Goal: Book appointment/travel/reservation

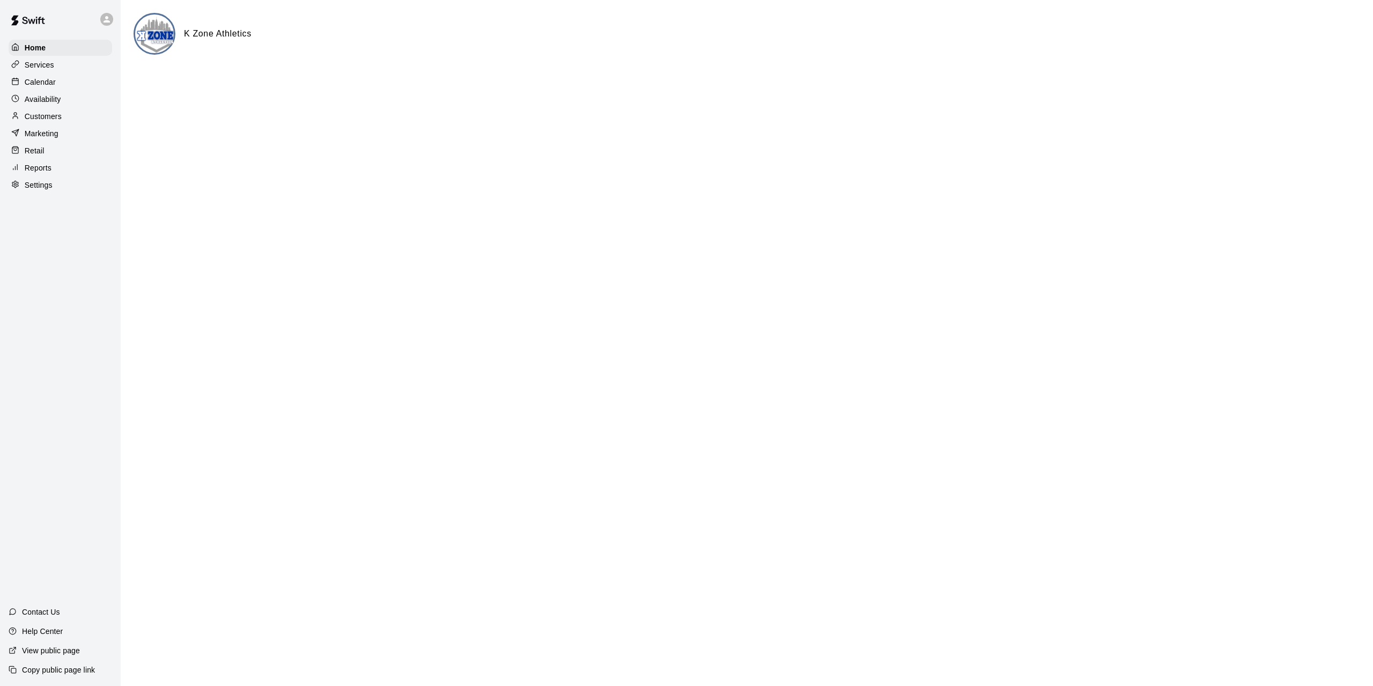
click at [47, 61] on p "Services" at bounding box center [39, 65] width 29 height 11
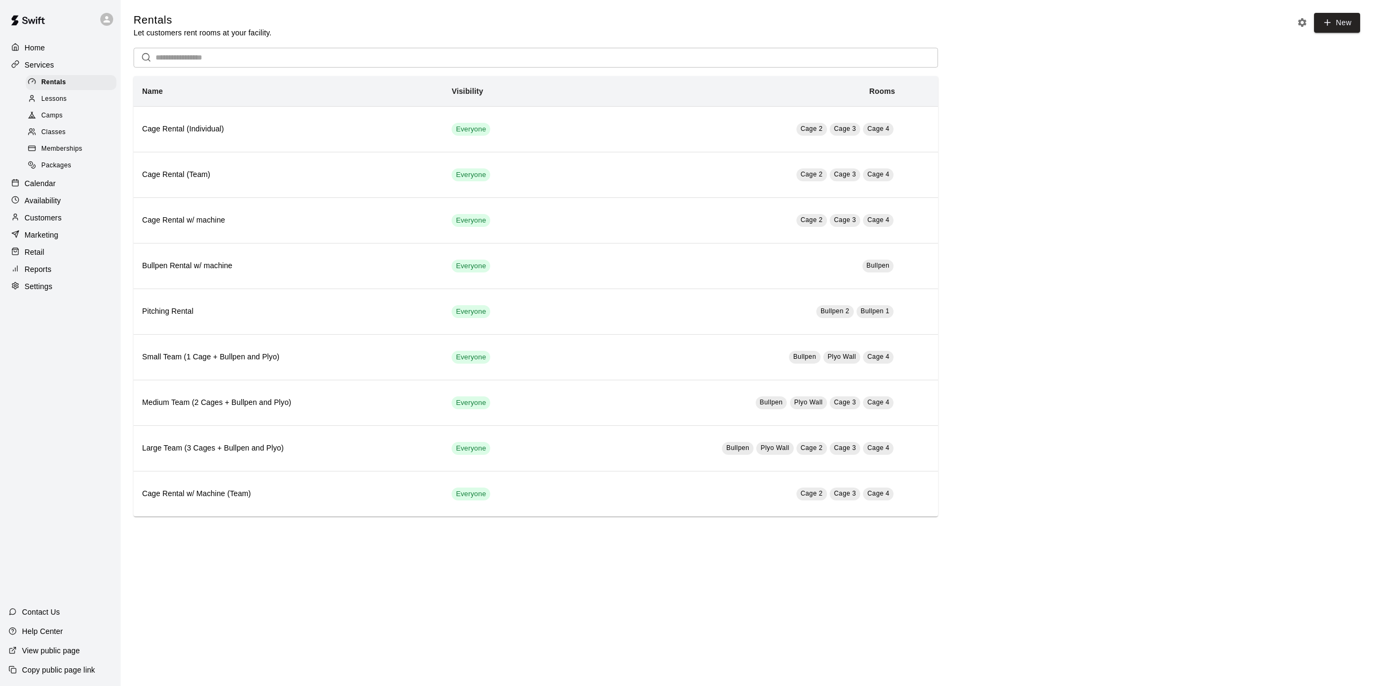
click at [41, 189] on p "Calendar" at bounding box center [40, 183] width 31 height 11
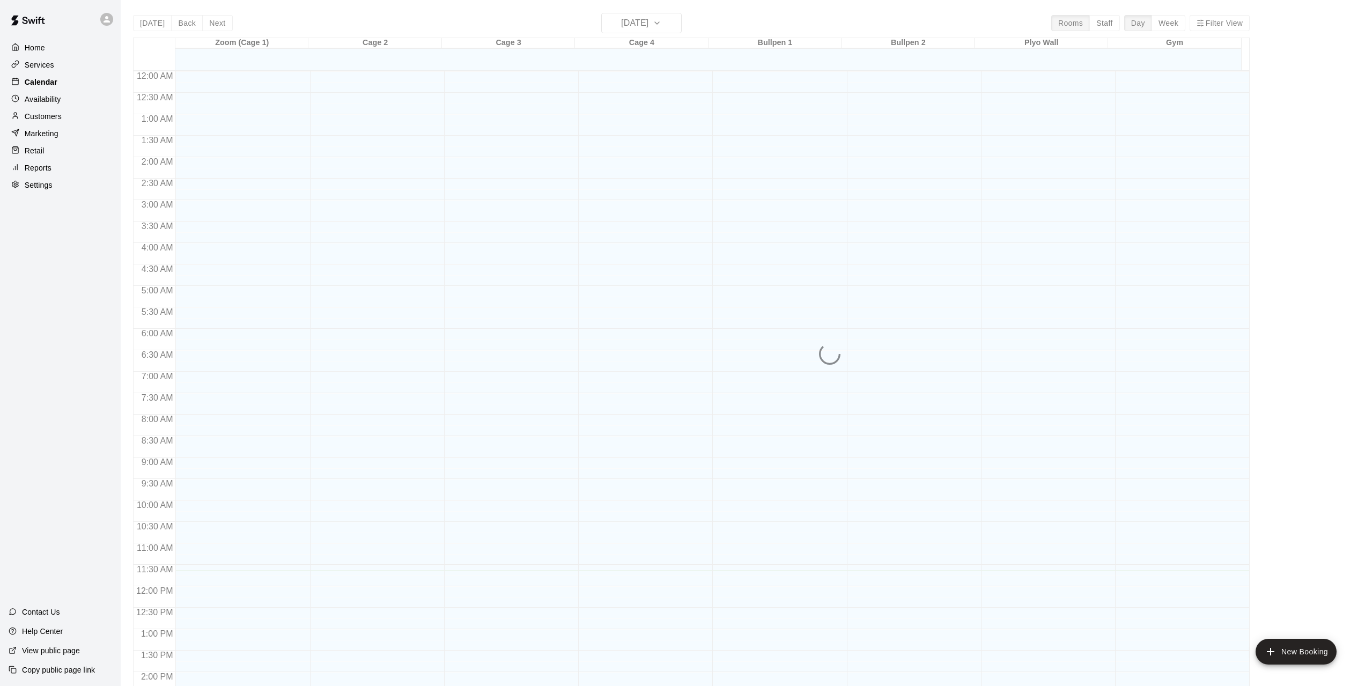
scroll to position [371, 0]
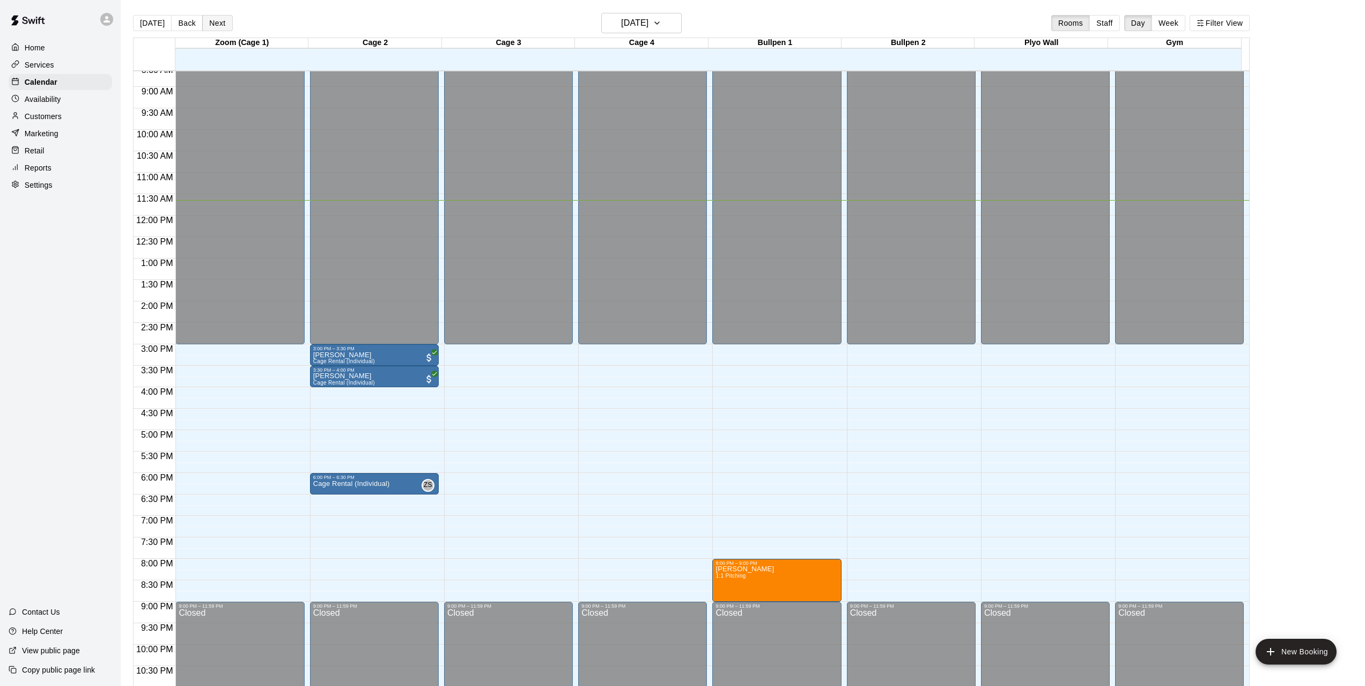
click at [218, 25] on button "Next" at bounding box center [217, 23] width 30 height 16
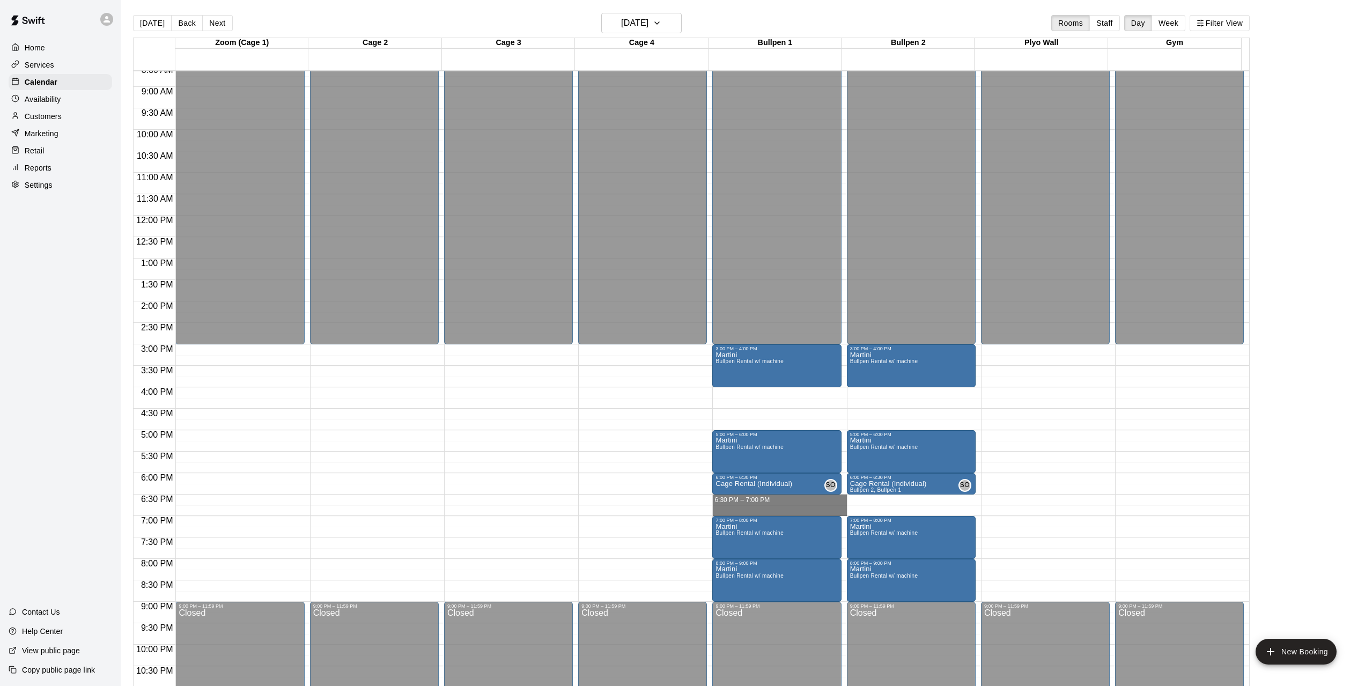
drag, startPoint x: 789, startPoint y: 501, endPoint x: 791, endPoint y: 508, distance: 7.8
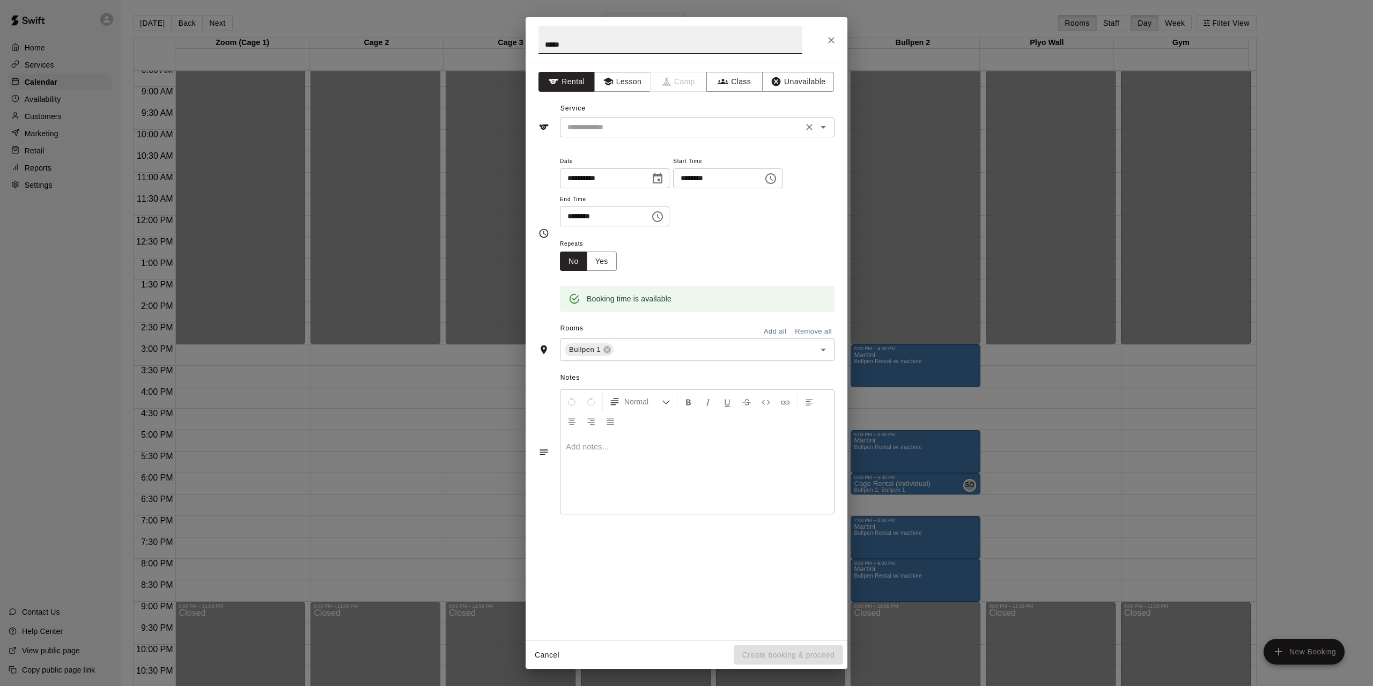
type input "*****"
click at [665, 133] on input "text" at bounding box center [681, 127] width 236 height 13
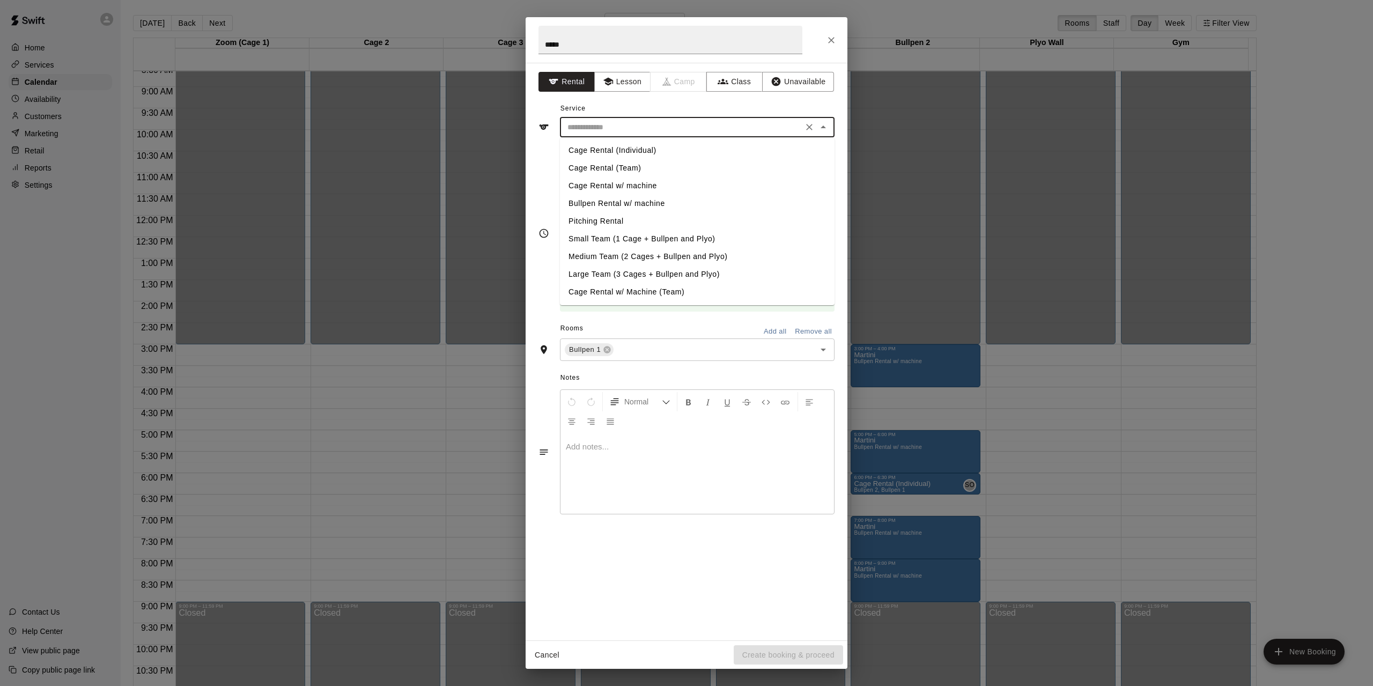
click at [641, 151] on li "Cage Rental (Individual)" at bounding box center [697, 151] width 275 height 18
type input "**********"
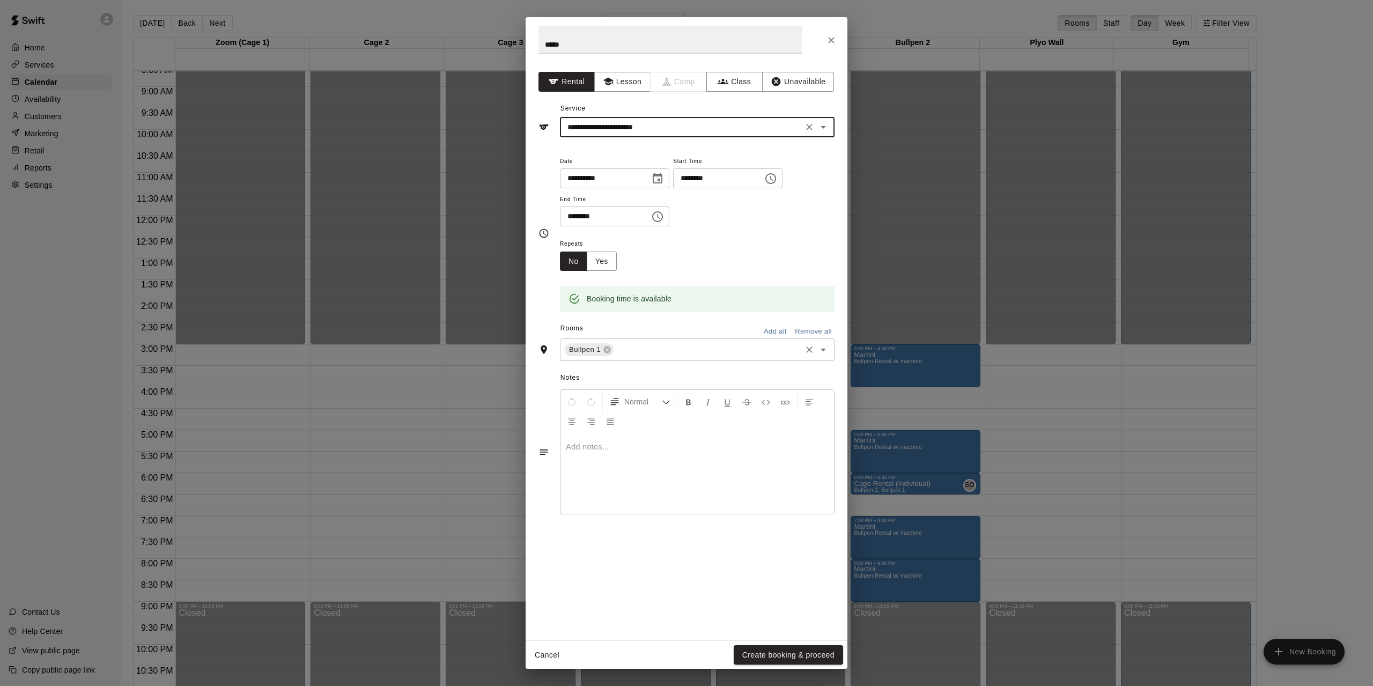
click at [651, 352] on input "text" at bounding box center [707, 349] width 184 height 13
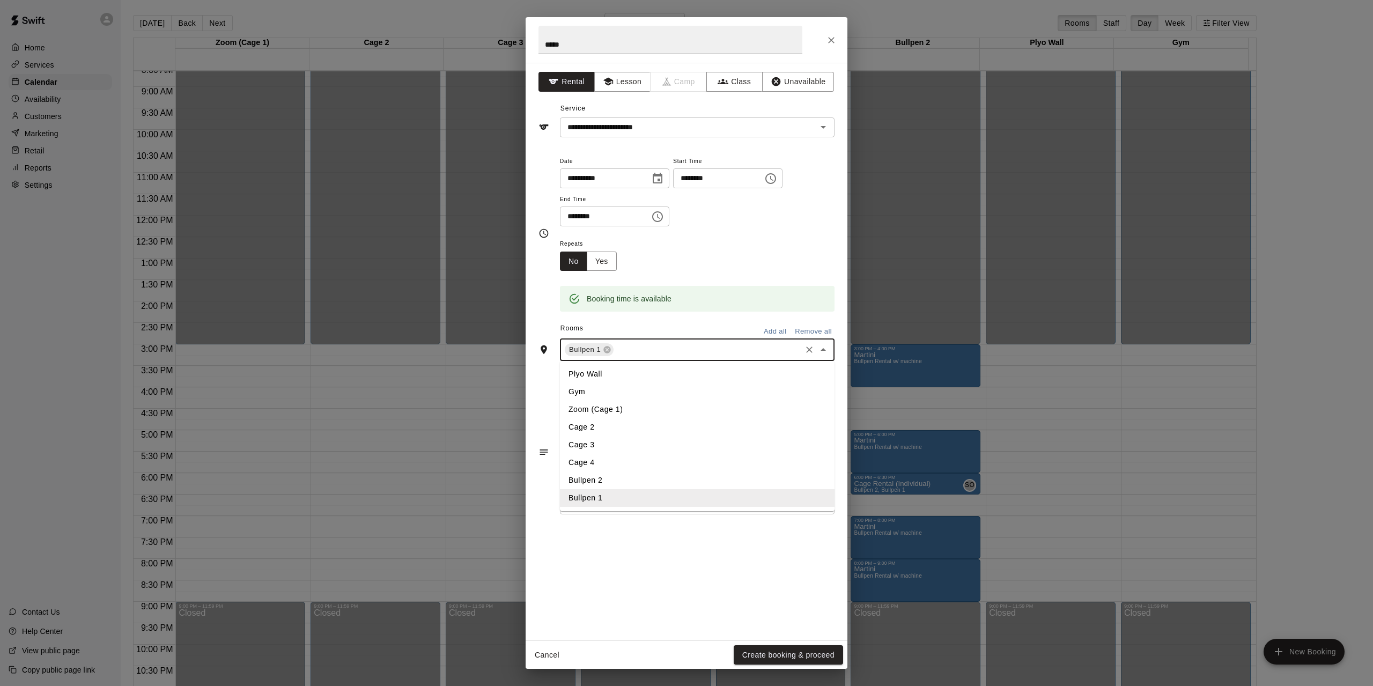
click at [601, 482] on li "Bullpen 2" at bounding box center [697, 480] width 275 height 18
click at [777, 652] on button "Create booking & proceed" at bounding box center [788, 655] width 109 height 20
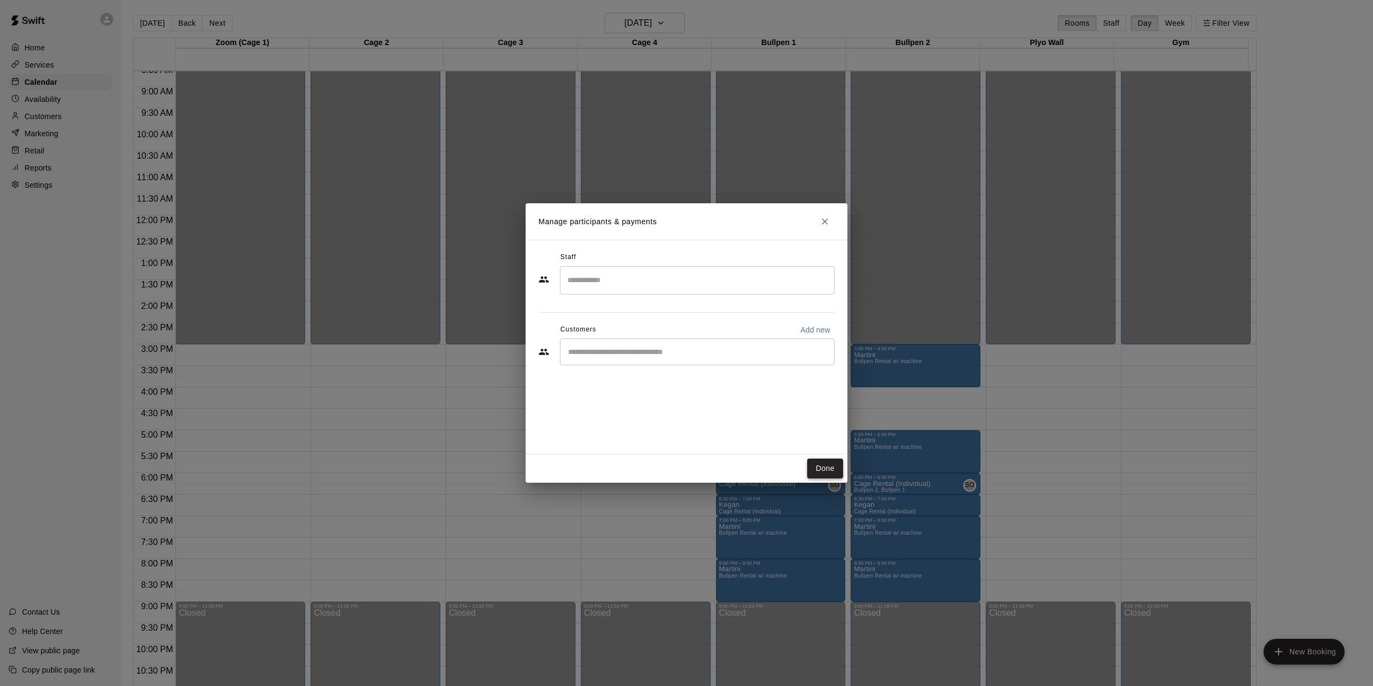
click at [828, 469] on button "Done" at bounding box center [825, 468] width 36 height 20
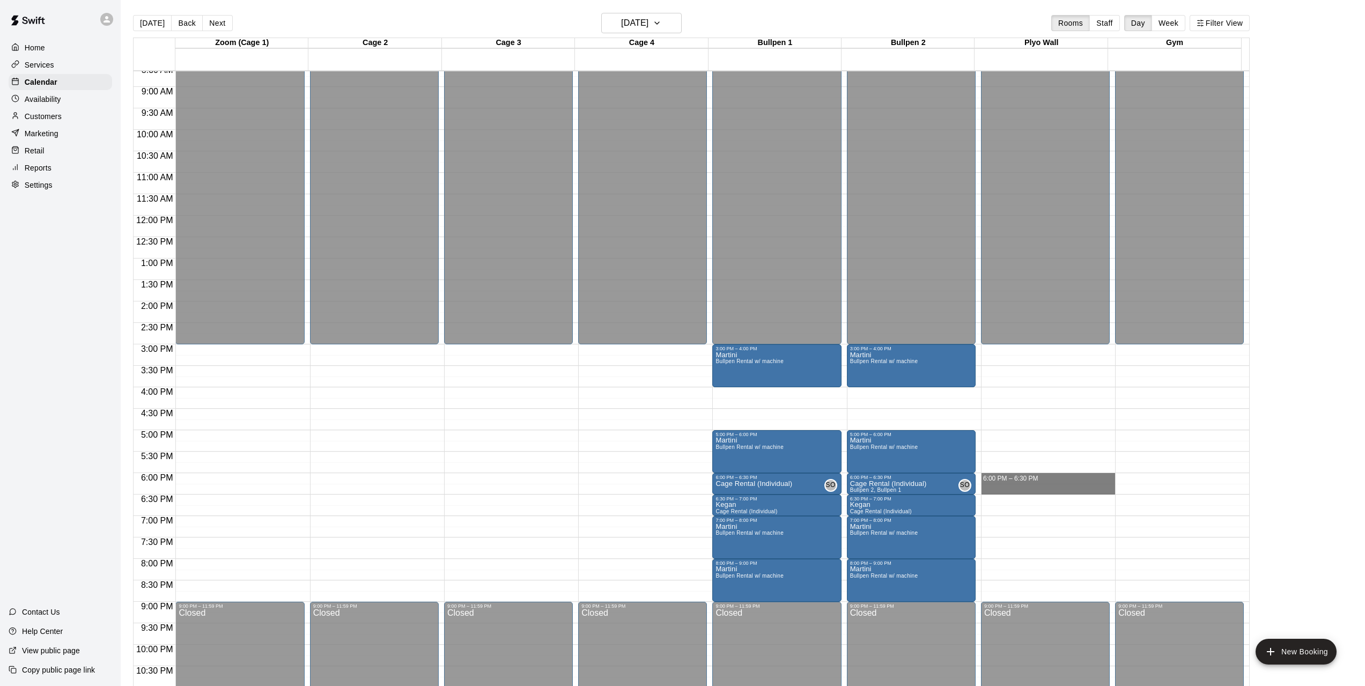
drag, startPoint x: 990, startPoint y: 476, endPoint x: 990, endPoint y: 487, distance: 11.3
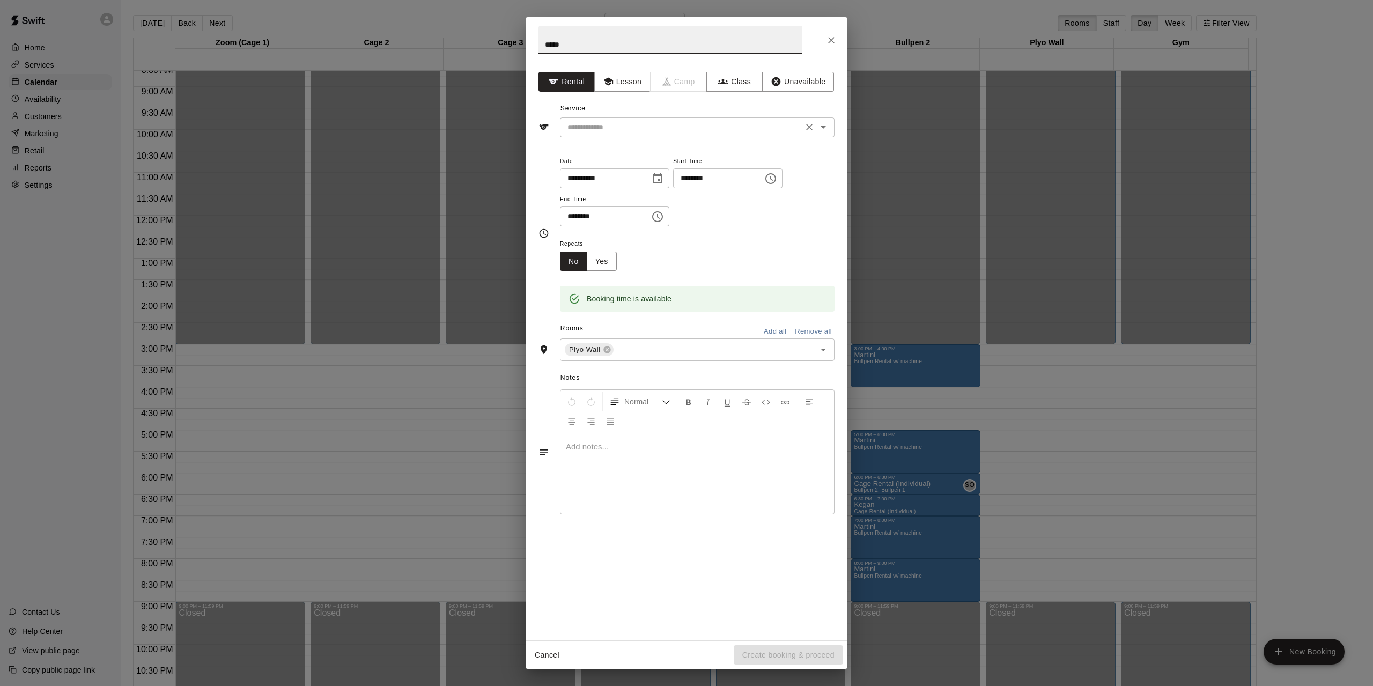
type input "*****"
click at [606, 127] on input "text" at bounding box center [681, 127] width 236 height 13
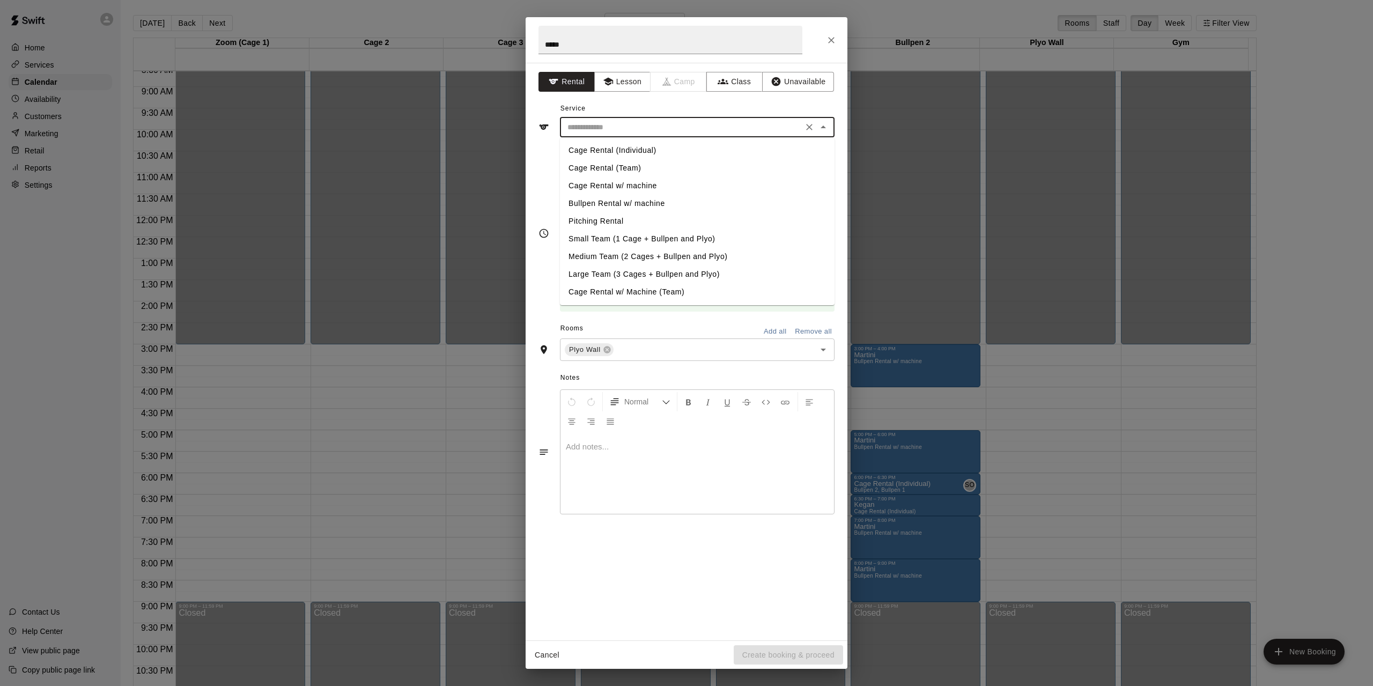
click at [596, 151] on li "Cage Rental (Individual)" at bounding box center [697, 151] width 275 height 18
type input "**********"
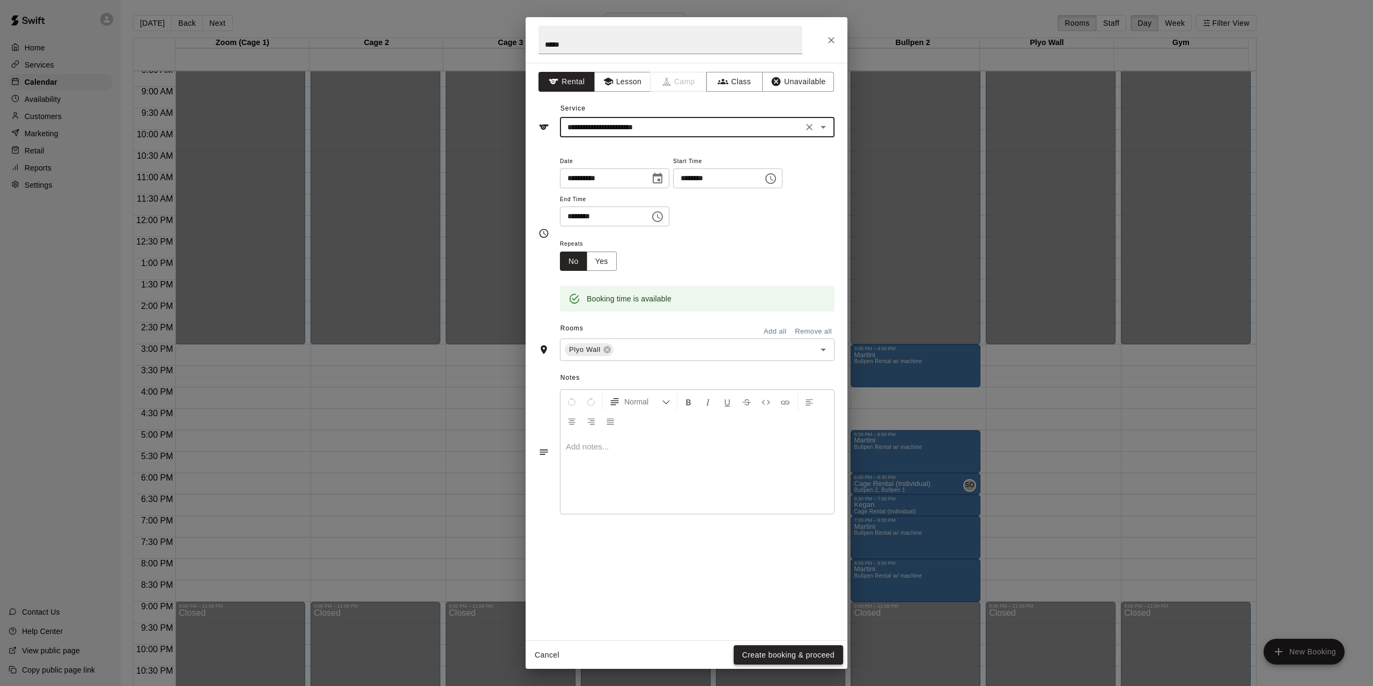
click at [788, 650] on button "Create booking & proceed" at bounding box center [788, 655] width 109 height 20
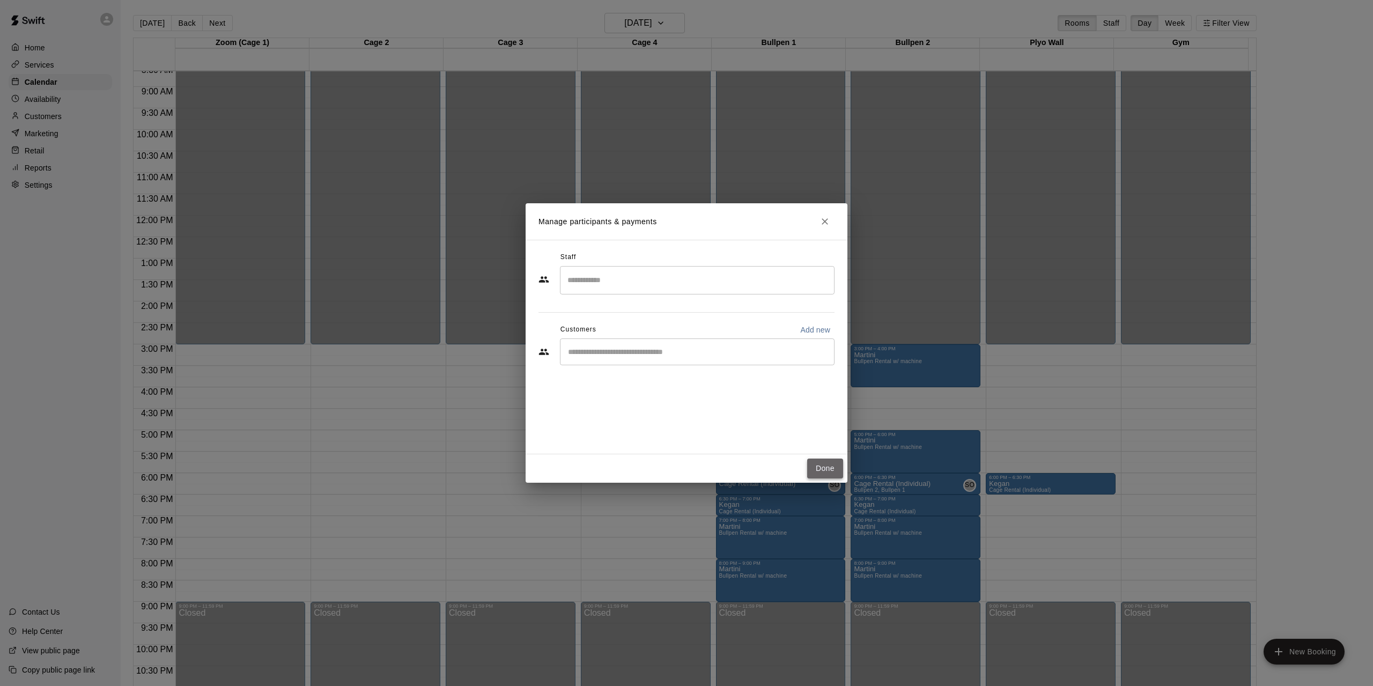
click at [821, 475] on button "Done" at bounding box center [825, 468] width 36 height 20
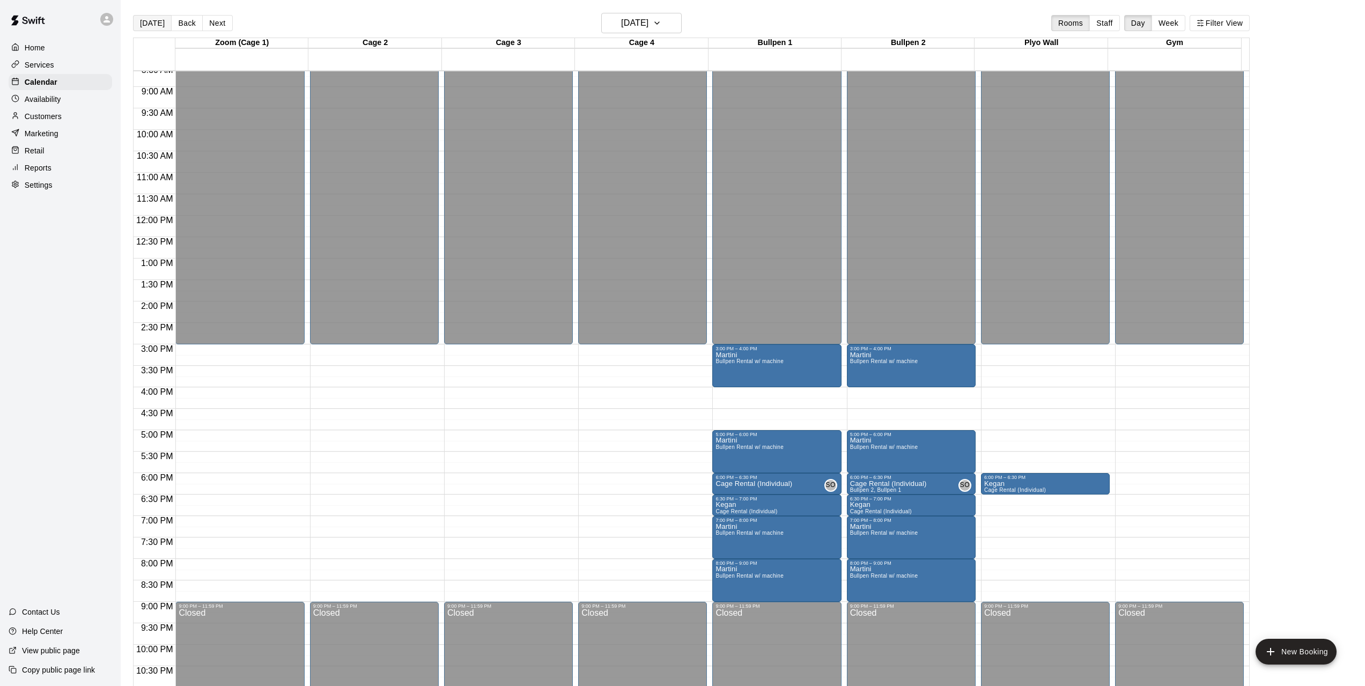
click at [156, 26] on button "[DATE]" at bounding box center [152, 23] width 39 height 16
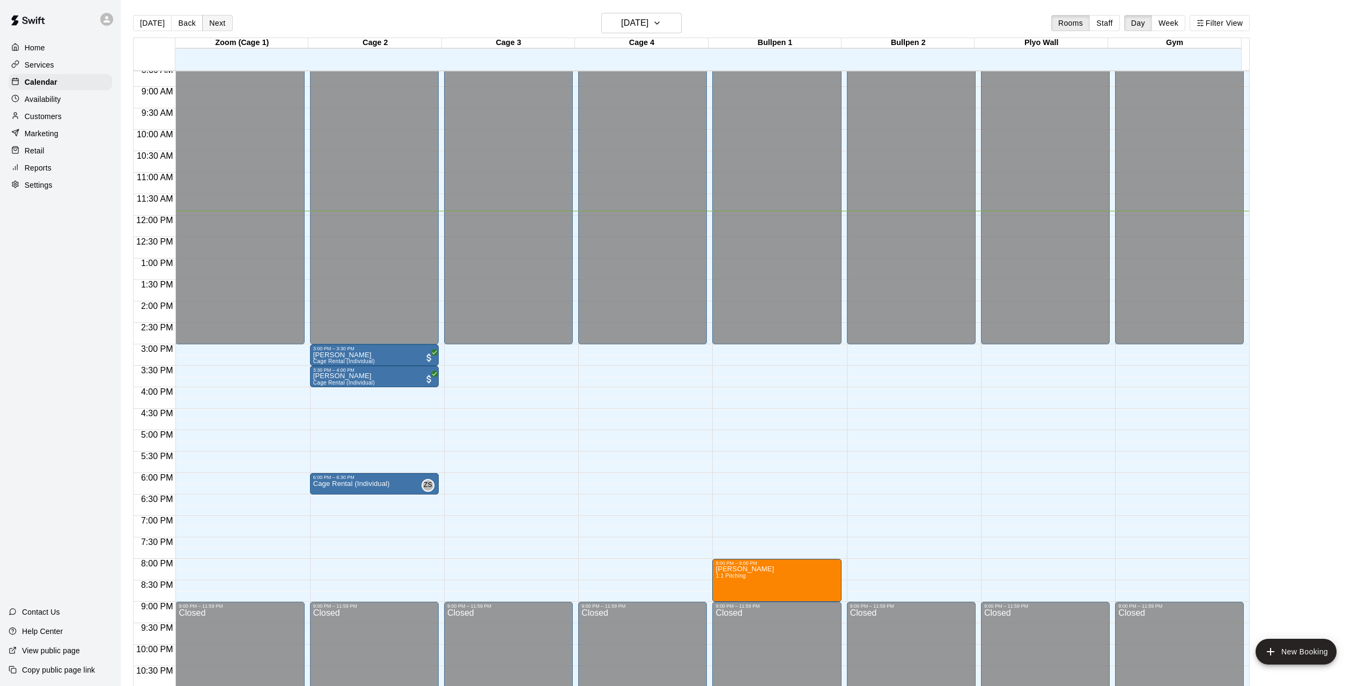
click at [219, 25] on button "Next" at bounding box center [217, 23] width 30 height 16
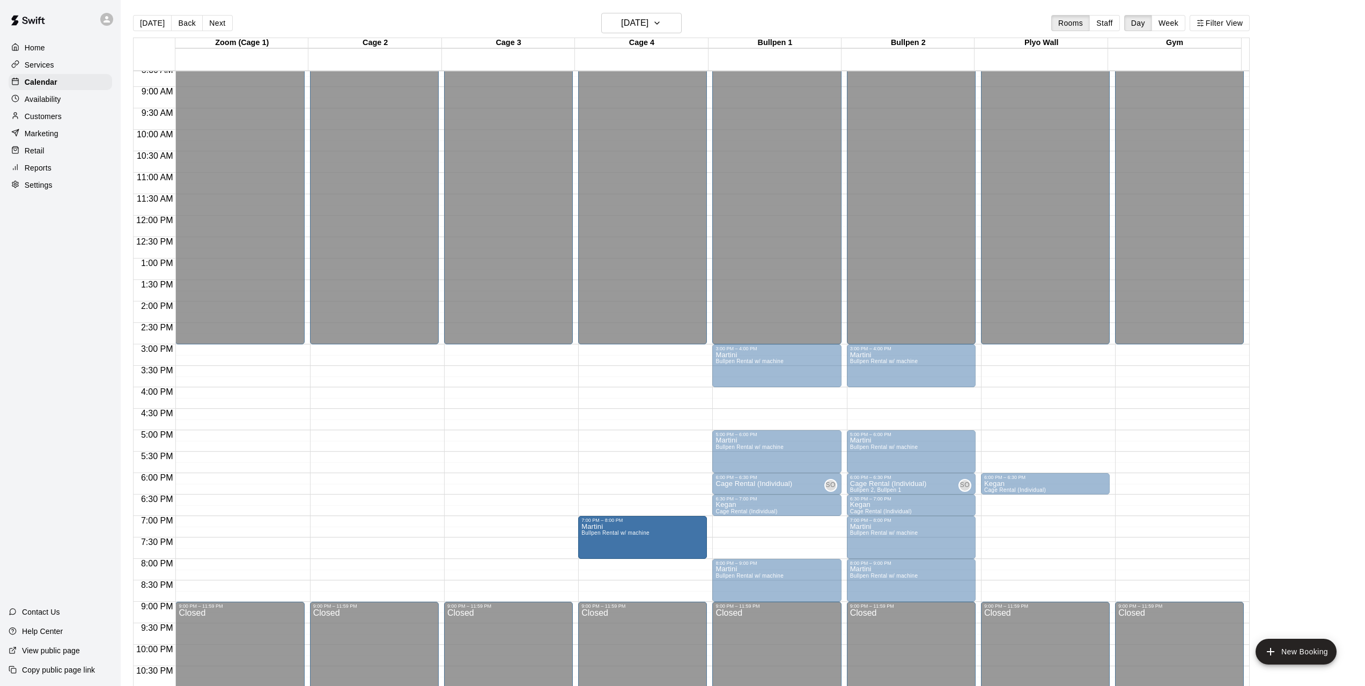
drag, startPoint x: 808, startPoint y: 543, endPoint x: 663, endPoint y: 547, distance: 145.4
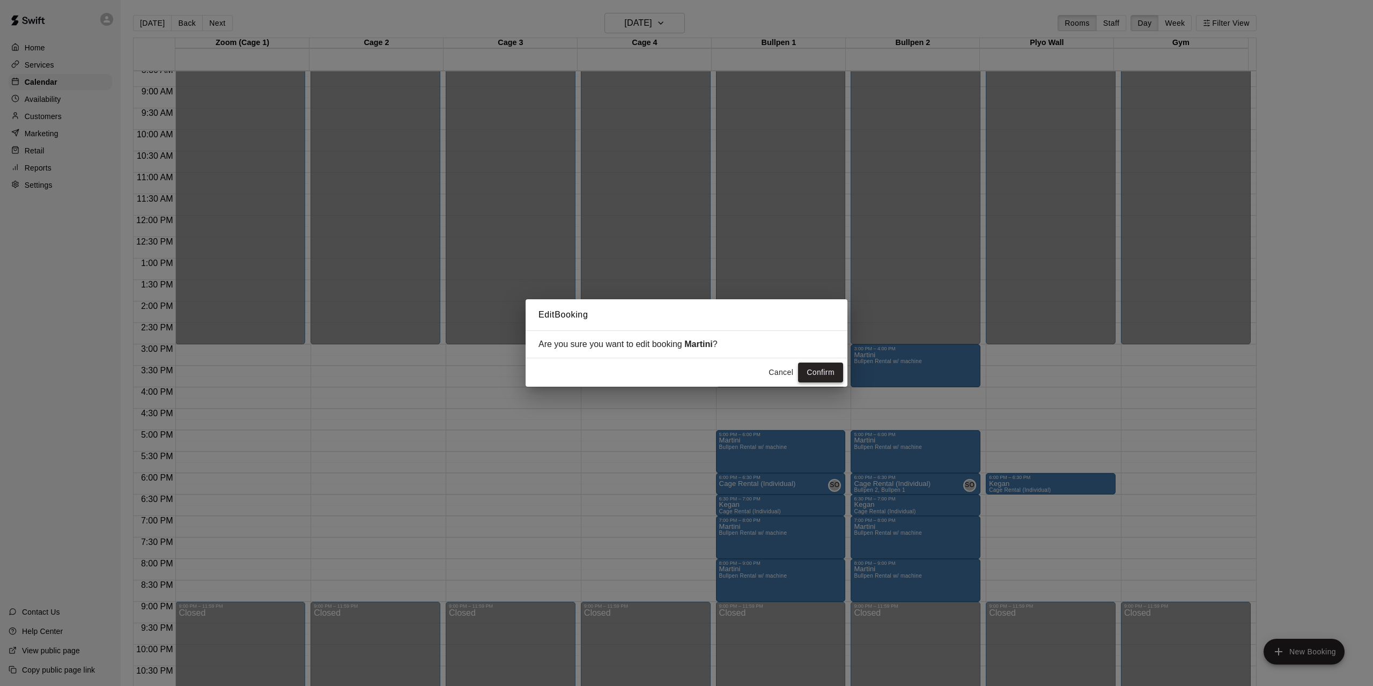
click at [817, 376] on button "Confirm" at bounding box center [820, 372] width 45 height 20
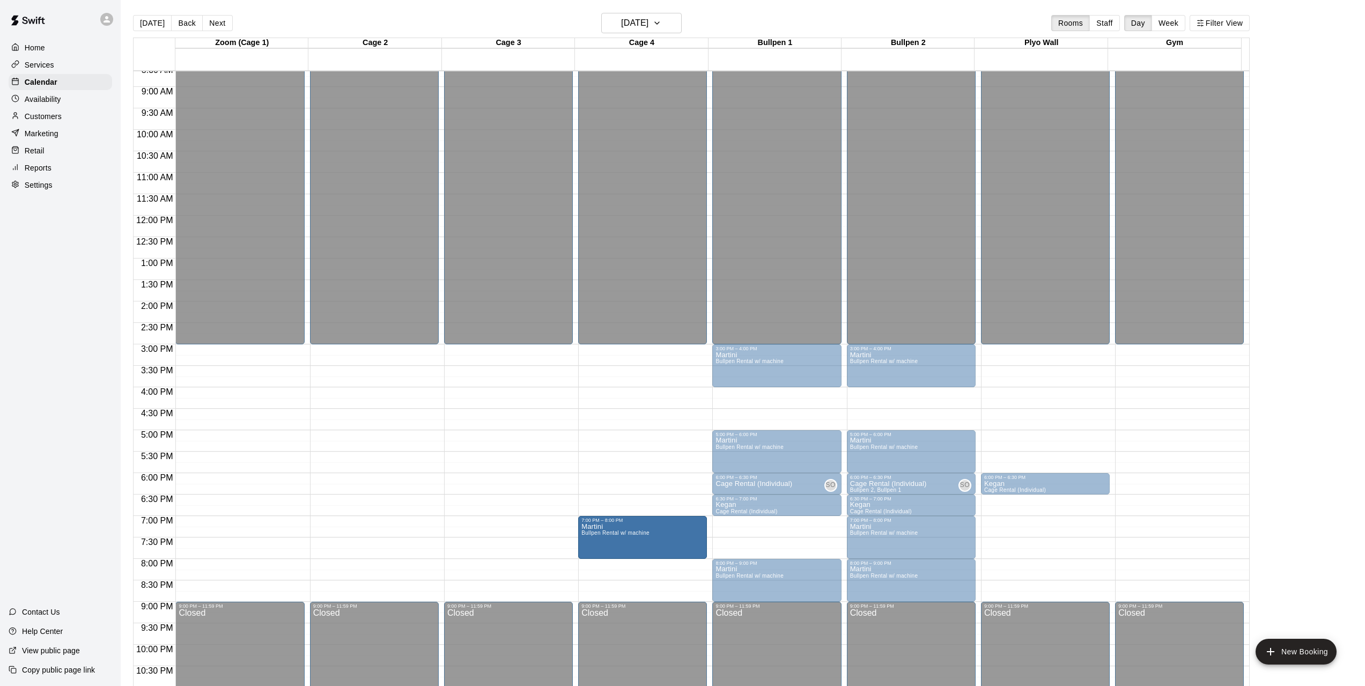
drag, startPoint x: 777, startPoint y: 540, endPoint x: 667, endPoint y: 545, distance: 110.6
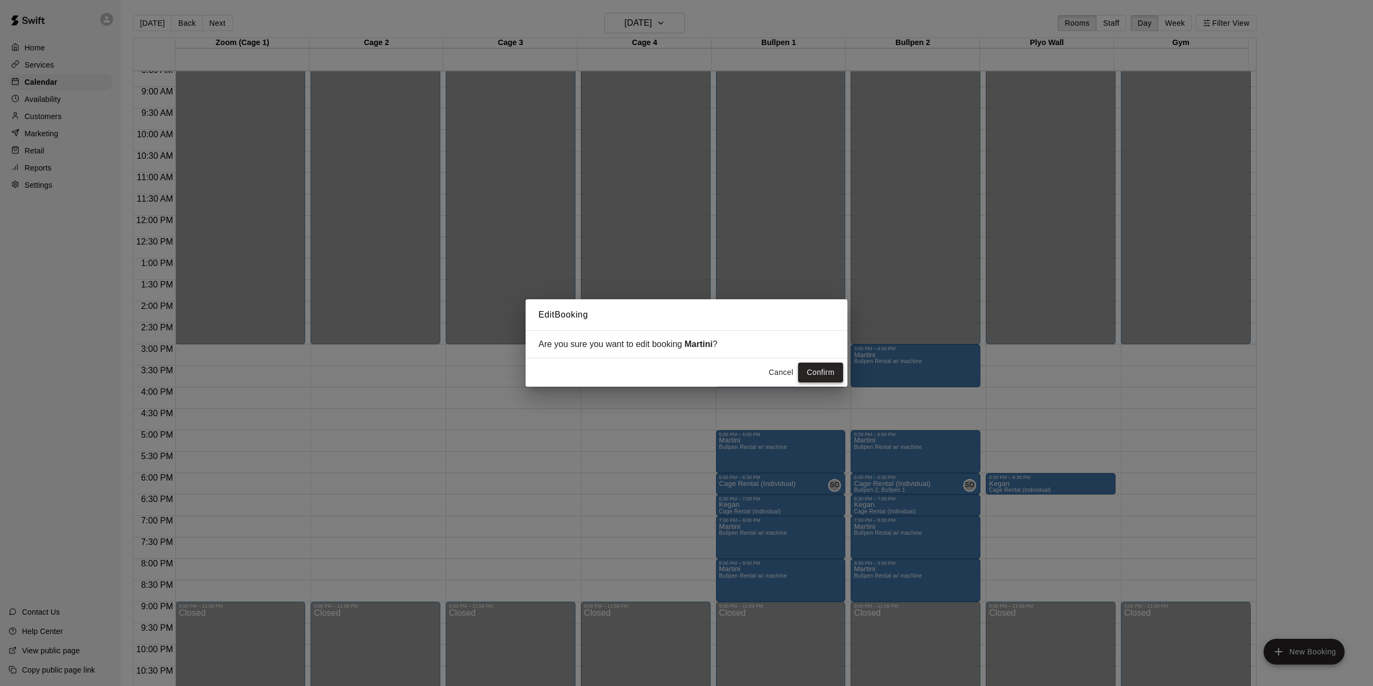
click at [819, 375] on button "Confirm" at bounding box center [820, 372] width 45 height 20
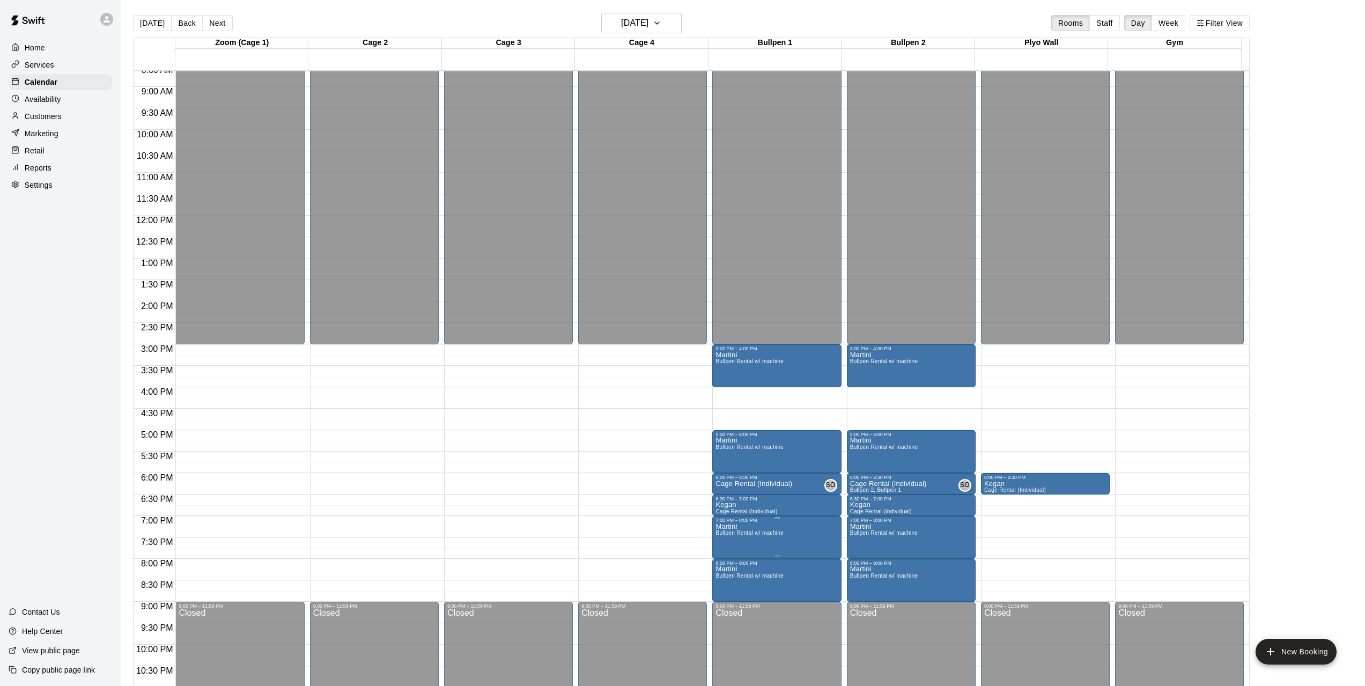
click at [724, 535] on icon "edit" at bounding box center [725, 536] width 10 height 10
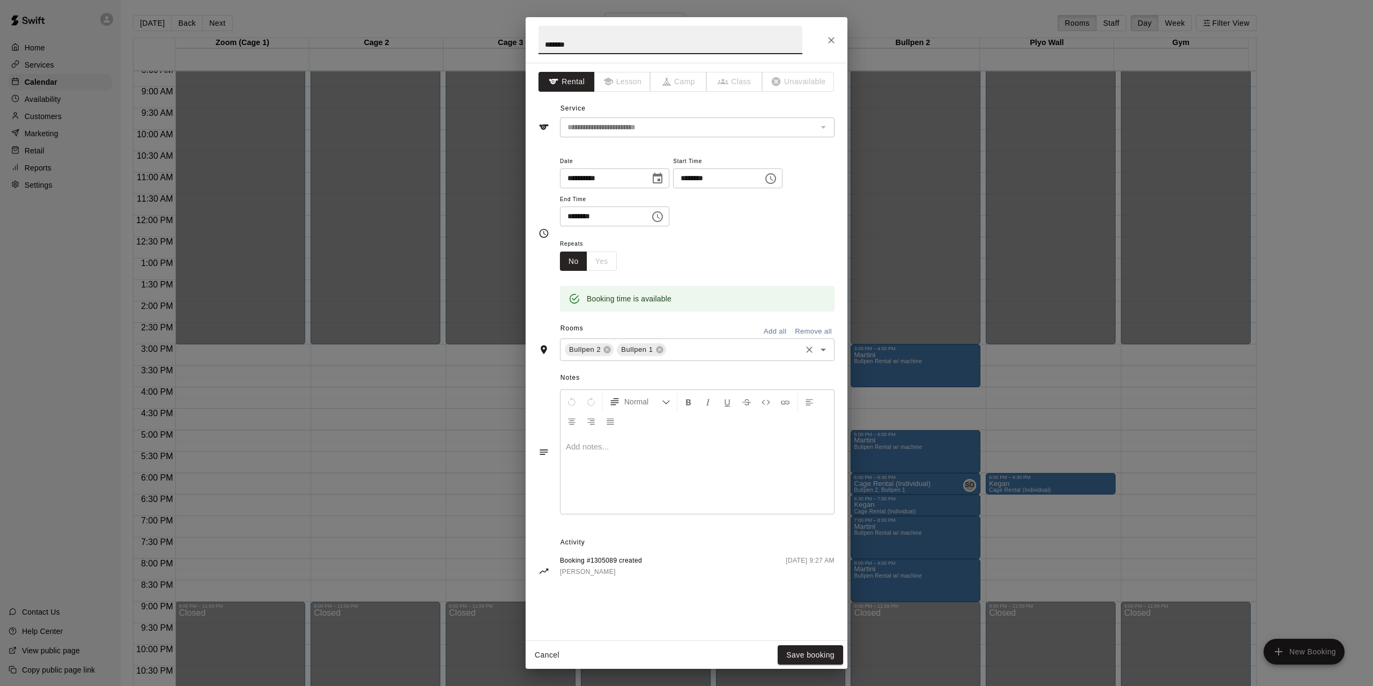
click at [690, 351] on input "text" at bounding box center [734, 349] width 132 height 13
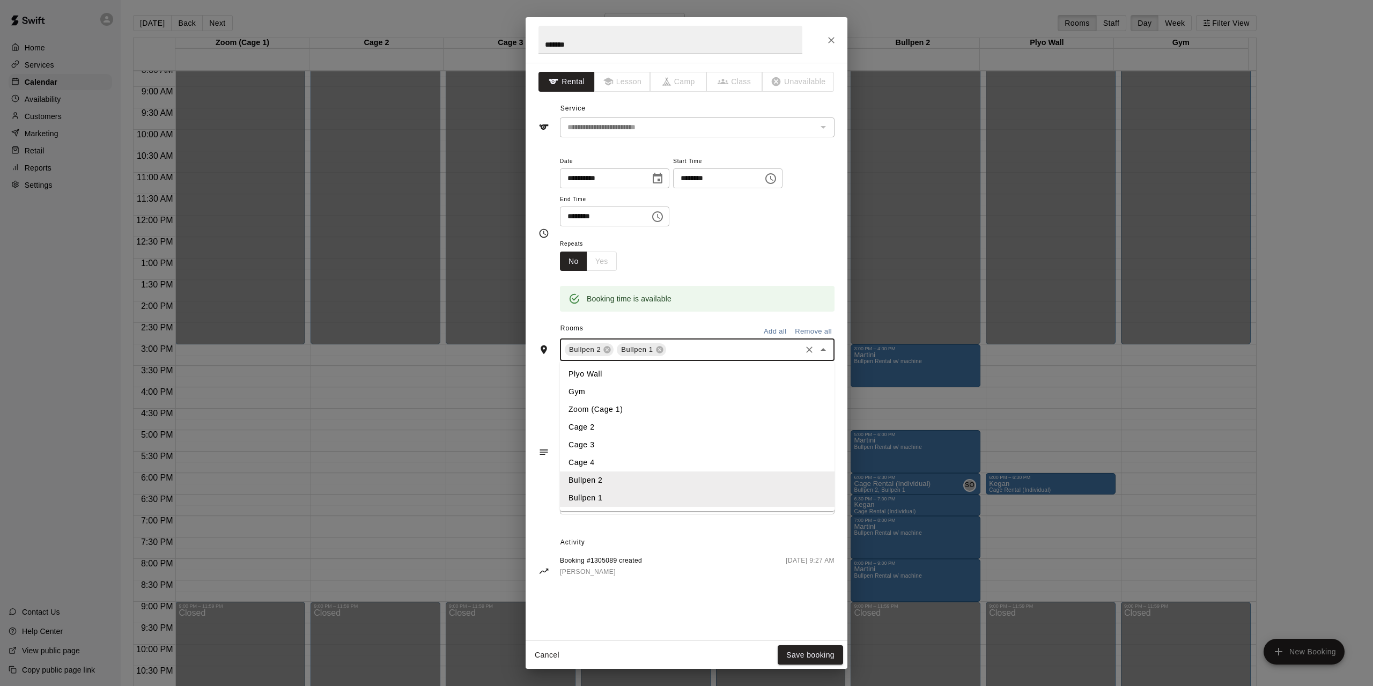
click at [601, 463] on li "Cage 4" at bounding box center [697, 463] width 275 height 18
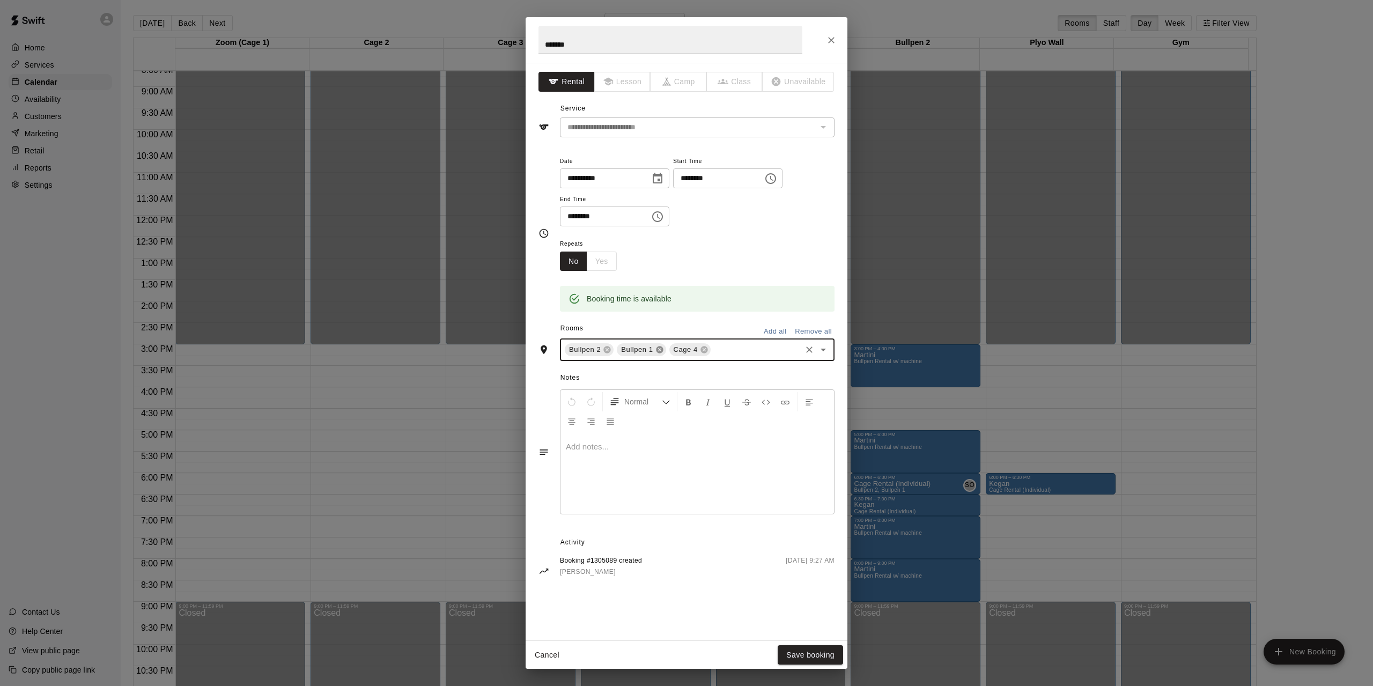
click at [660, 347] on icon at bounding box center [659, 349] width 7 height 7
click at [608, 350] on icon at bounding box center [607, 349] width 7 height 7
click at [799, 651] on button "Save booking" at bounding box center [809, 655] width 65 height 20
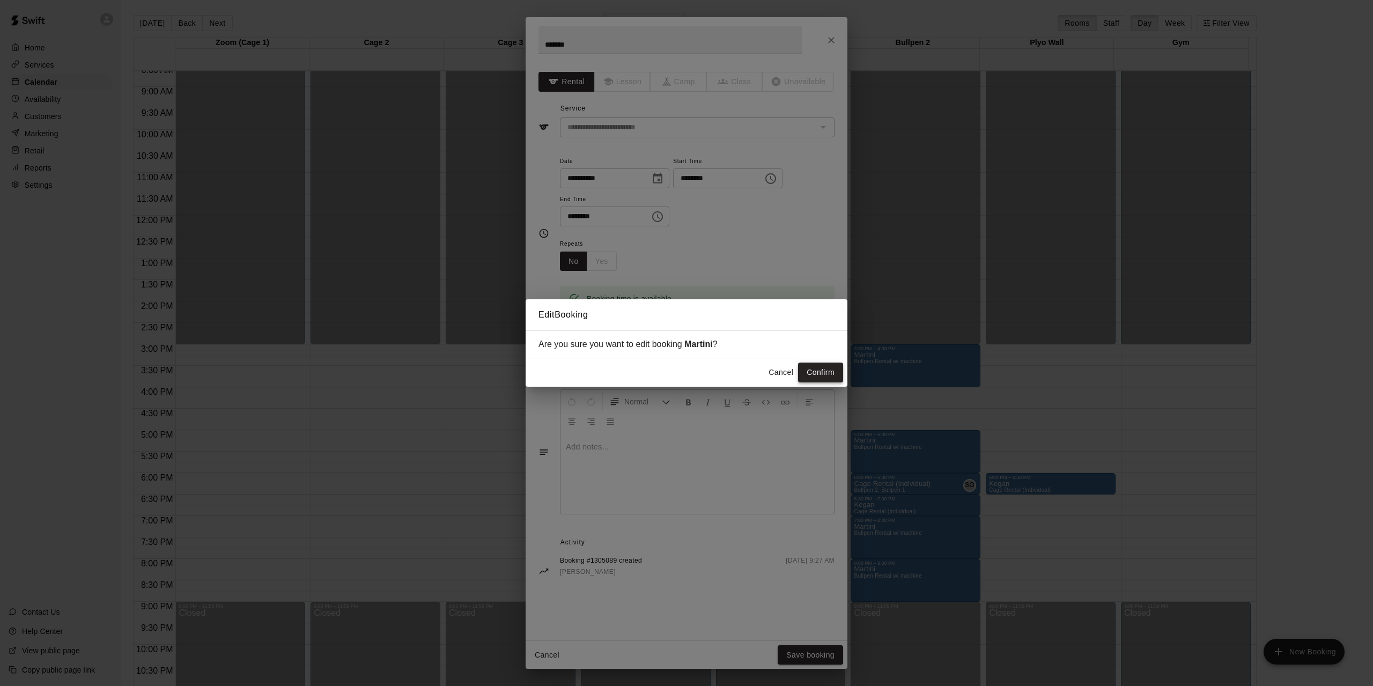
click at [816, 371] on button "Confirm" at bounding box center [820, 372] width 45 height 20
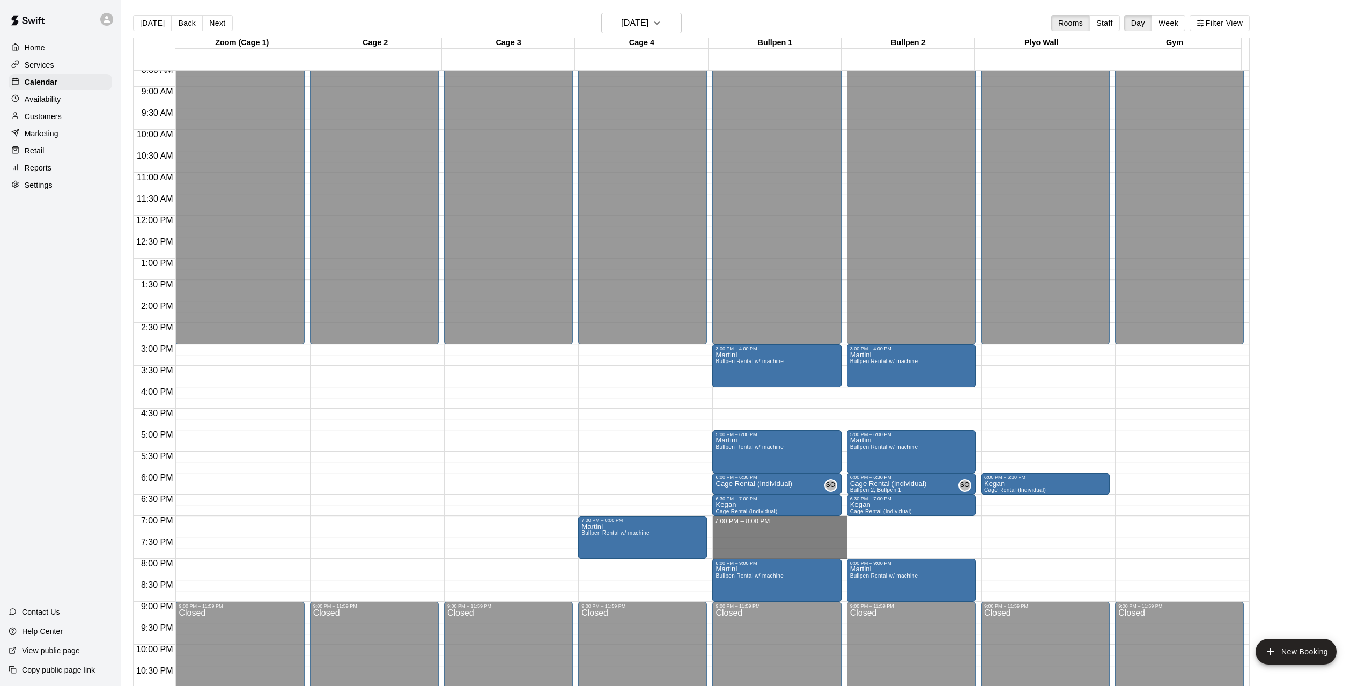
drag, startPoint x: 797, startPoint y: 521, endPoint x: 885, endPoint y: 552, distance: 93.1
click at [885, 552] on div "12:00 AM 12:30 AM 1:00 AM 1:30 AM 2:00 AM 2:30 AM 3:00 AM 3:30 AM 4:00 AM 4:30 …" at bounding box center [691, 384] width 1115 height 628
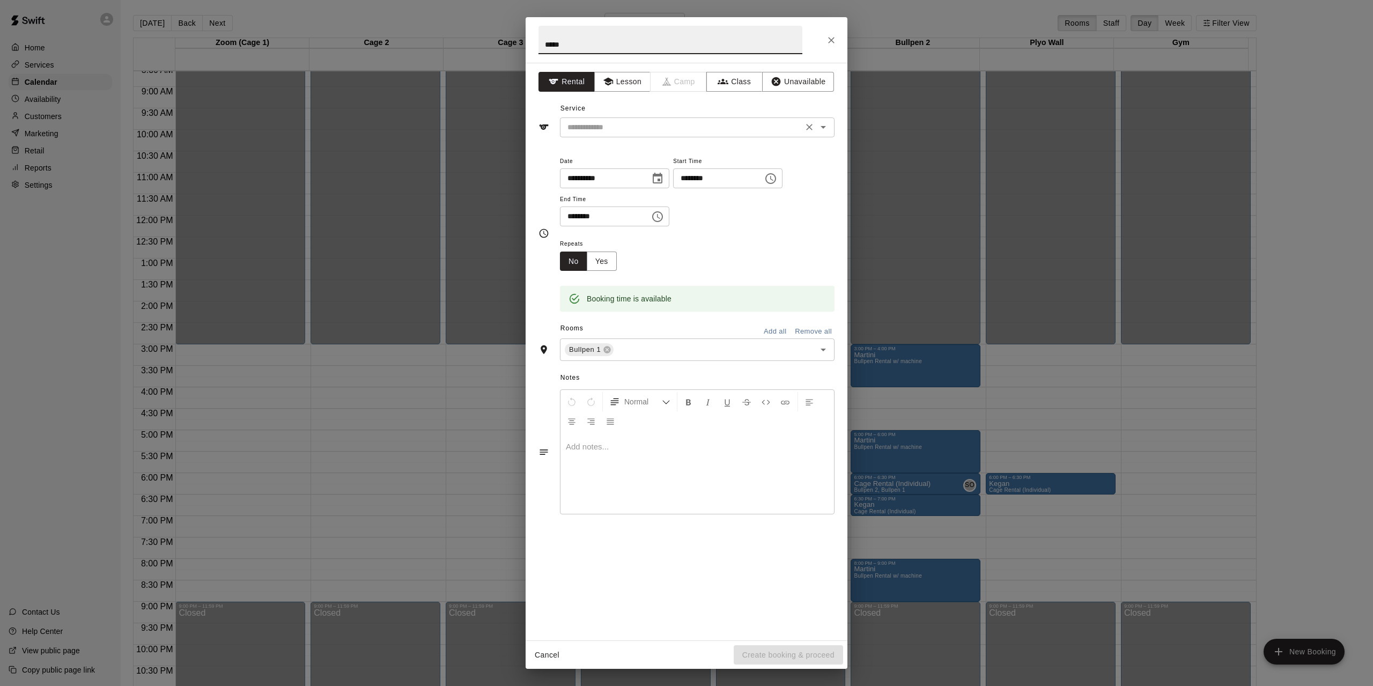
type input "*****"
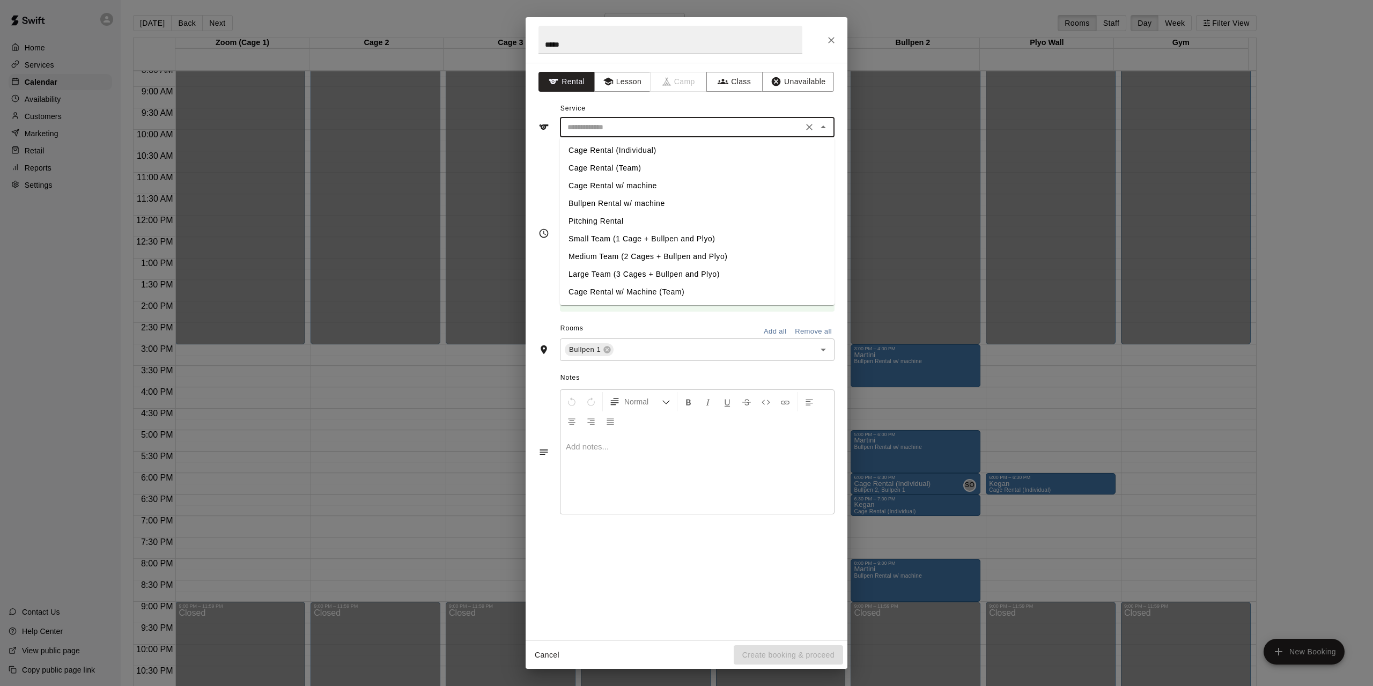
drag, startPoint x: 640, startPoint y: 129, endPoint x: 631, endPoint y: 130, distance: 9.1
click at [640, 129] on input "text" at bounding box center [681, 127] width 236 height 13
click at [612, 148] on li "Cage Rental (Individual)" at bounding box center [697, 151] width 275 height 18
type input "**********"
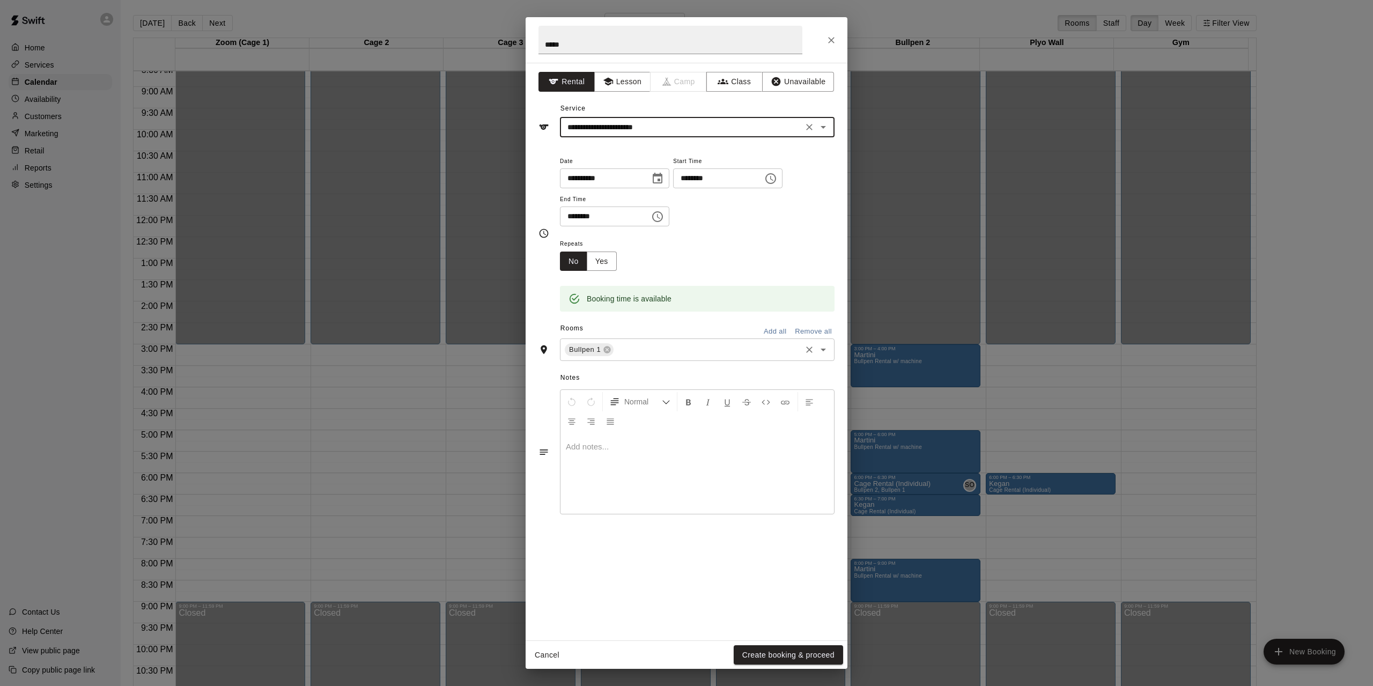
click at [631, 352] on input "text" at bounding box center [707, 349] width 184 height 13
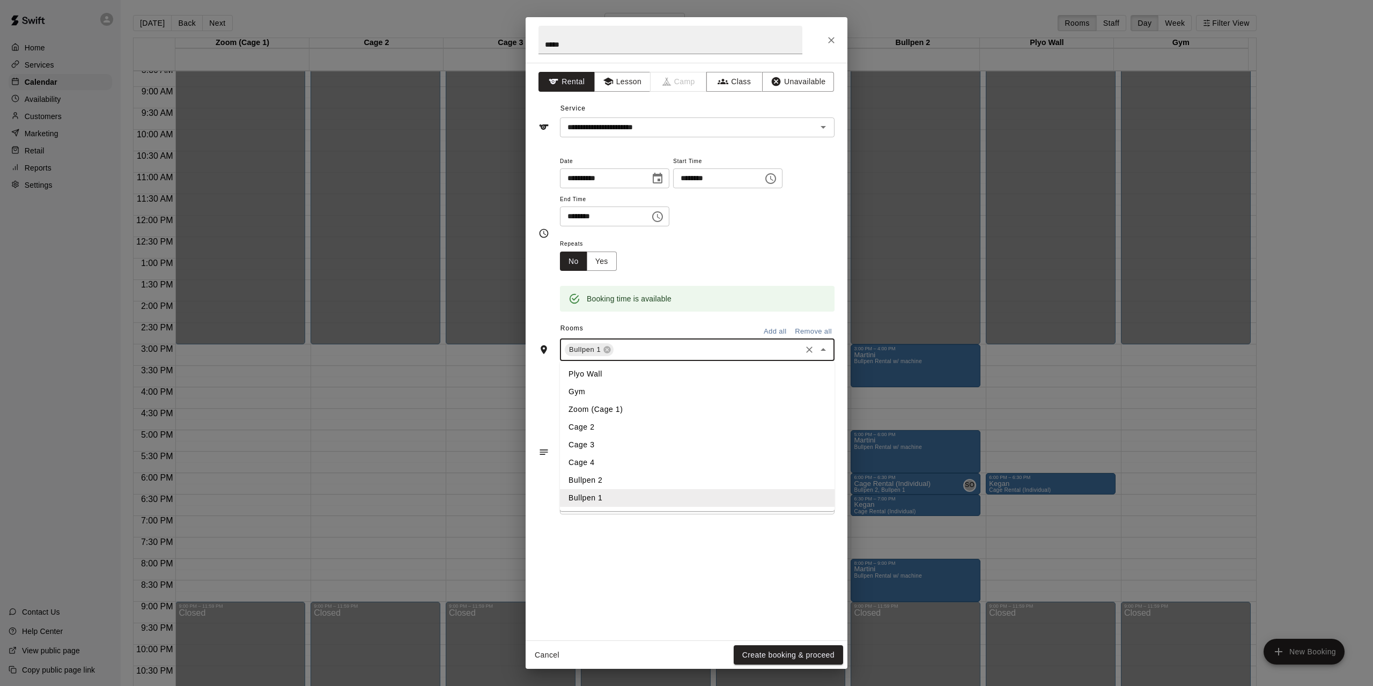
click at [588, 479] on li "Bullpen 2" at bounding box center [697, 480] width 275 height 18
click at [771, 651] on button "Create booking & proceed" at bounding box center [788, 655] width 109 height 20
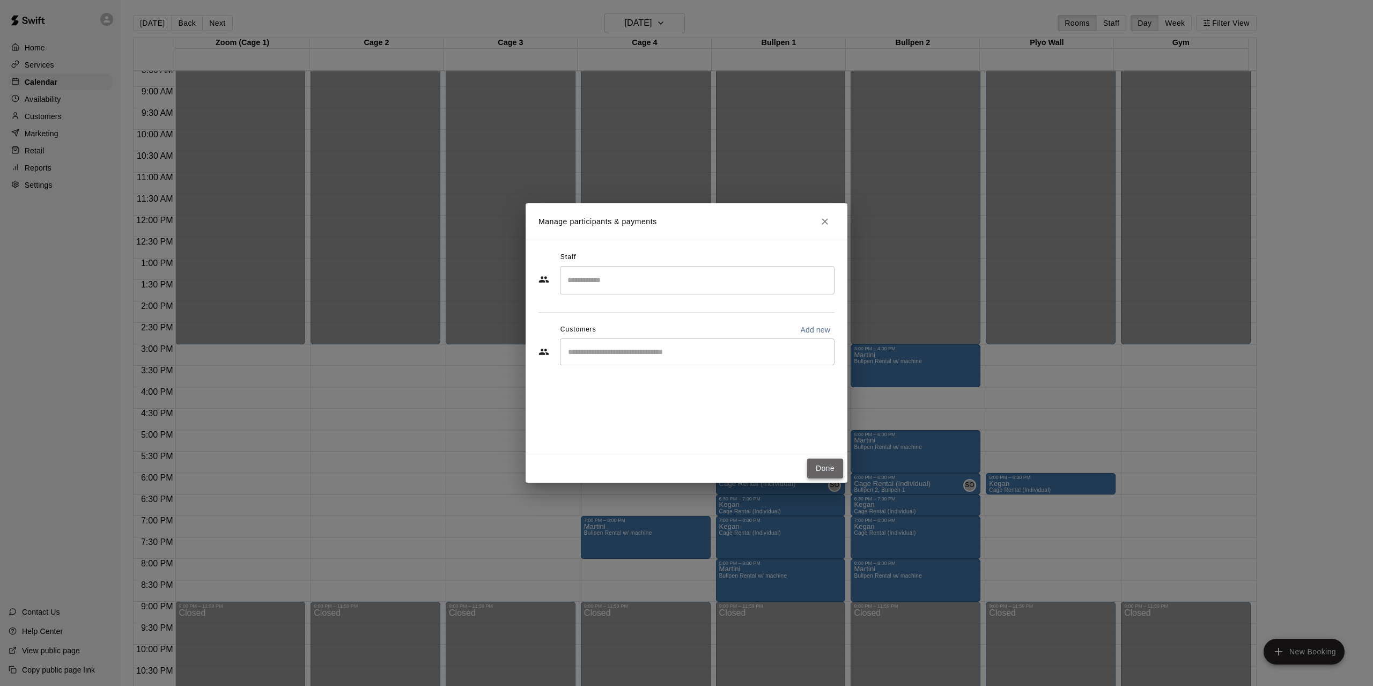
click at [817, 473] on button "Done" at bounding box center [825, 468] width 36 height 20
